Goal: Transaction & Acquisition: Purchase product/service

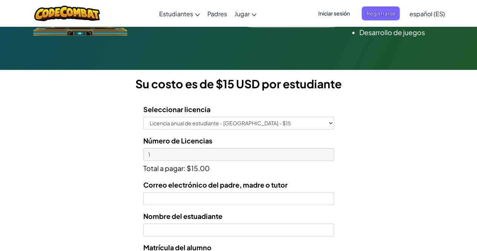
scroll to position [201, 0]
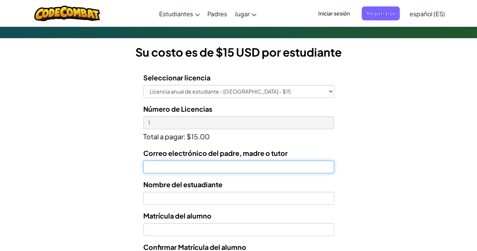
click at [209, 162] on input "Correo electrónico del padre, madre o tutor" at bounding box center [238, 166] width 191 height 13
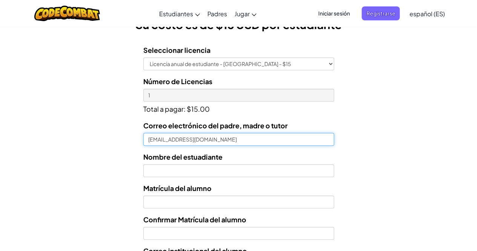
scroll to position [229, 0]
type input "cfmarius@gmail.com"
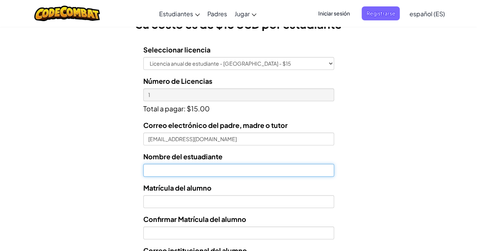
click at [204, 170] on input "text" at bounding box center [238, 170] width 191 height 13
type input "Daniela Cervantes Sánchez"
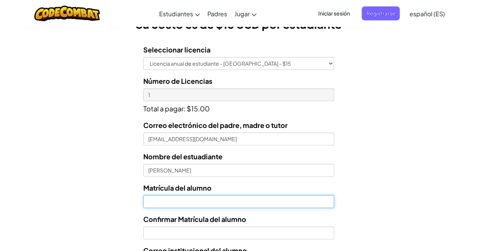
click at [192, 203] on input "Nombre del estuadiante" at bounding box center [238, 201] width 191 height 13
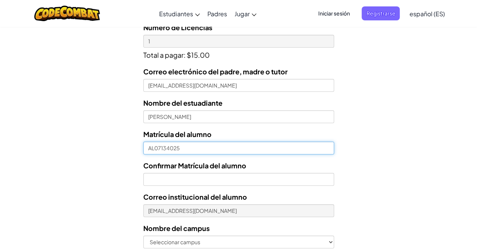
scroll to position [286, 0]
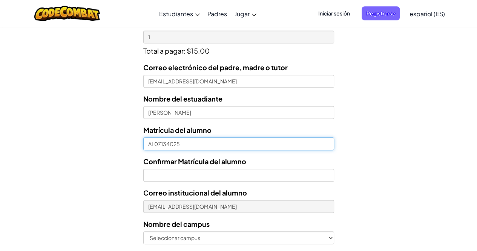
type input "AL07134025"
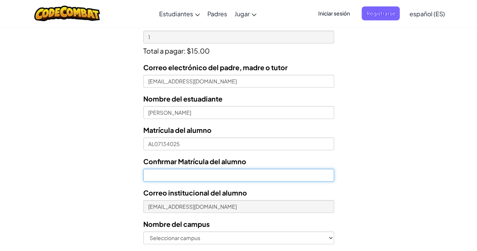
click at [178, 173] on input "Confirmar Matrícula del alumno" at bounding box center [238, 175] width 191 height 13
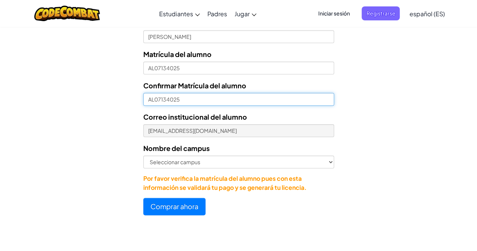
scroll to position [364, 0]
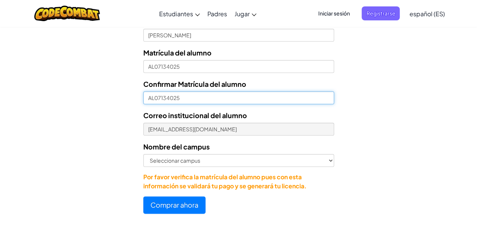
type input "AL07134025"
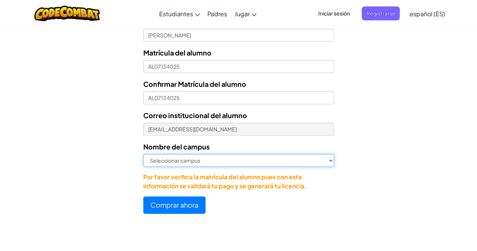
click at [184, 163] on select "Seleccionar campus Cancún Central Chihuahua Ciudad Juárez Ciudad Obregón Cuauti…" at bounding box center [238, 160] width 191 height 13
select select "Cancún"
click at [143, 154] on select "Seleccionar campus Cancún Central Chihuahua Ciudad Juárez Ciudad Obregón Cuauti…" at bounding box center [238, 160] width 191 height 13
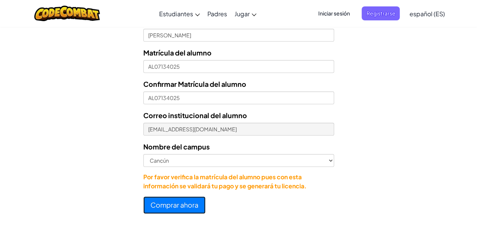
click at [171, 206] on button "Comprar ahora" at bounding box center [174, 204] width 62 height 17
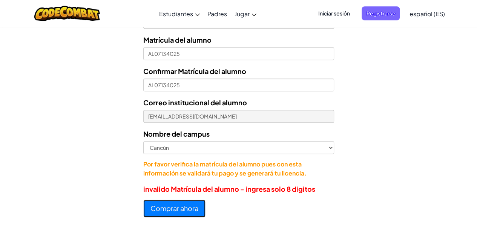
scroll to position [351, 0]
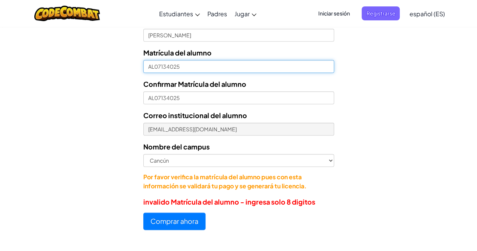
click at [154, 67] on input "AL07134025" at bounding box center [238, 66] width 191 height 13
drag, startPoint x: 154, startPoint y: 67, endPoint x: 64, endPoint y: 68, distance: 89.8
click at [64, 68] on form "Seleccionar licencia Licencia anual de estudiante - Universidad Tecmilenio - $1…" at bounding box center [167, 72] width 334 height 313
type input "07134025"
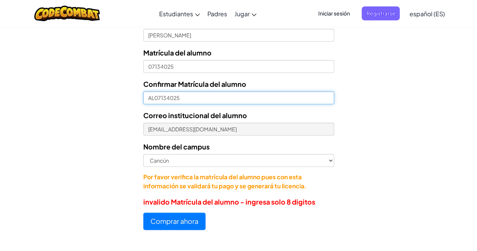
drag, startPoint x: 153, startPoint y: 98, endPoint x: 44, endPoint y: 111, distance: 109.5
click at [44, 111] on form "Seleccionar licencia Licencia anual de estudiante - Universidad Tecmilenio - $1…" at bounding box center [167, 72] width 334 height 313
type input "07134025"
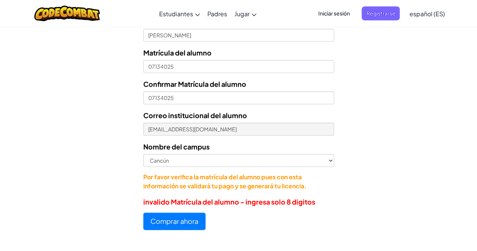
click at [44, 111] on form "Seleccionar licencia Licencia anual de estudiante - Universidad Tecmilenio - $1…" at bounding box center [167, 72] width 334 height 313
click at [178, 219] on button "Comprar ahora" at bounding box center [174, 220] width 62 height 17
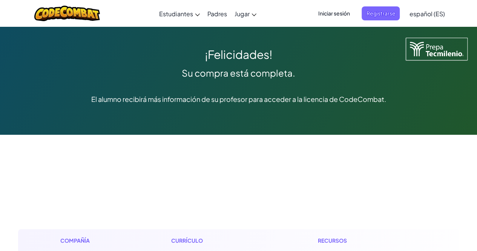
click at [96, 46] on div "¡Felicidades!" at bounding box center [238, 54] width 439 height 18
